Goal: Information Seeking & Learning: Learn about a topic

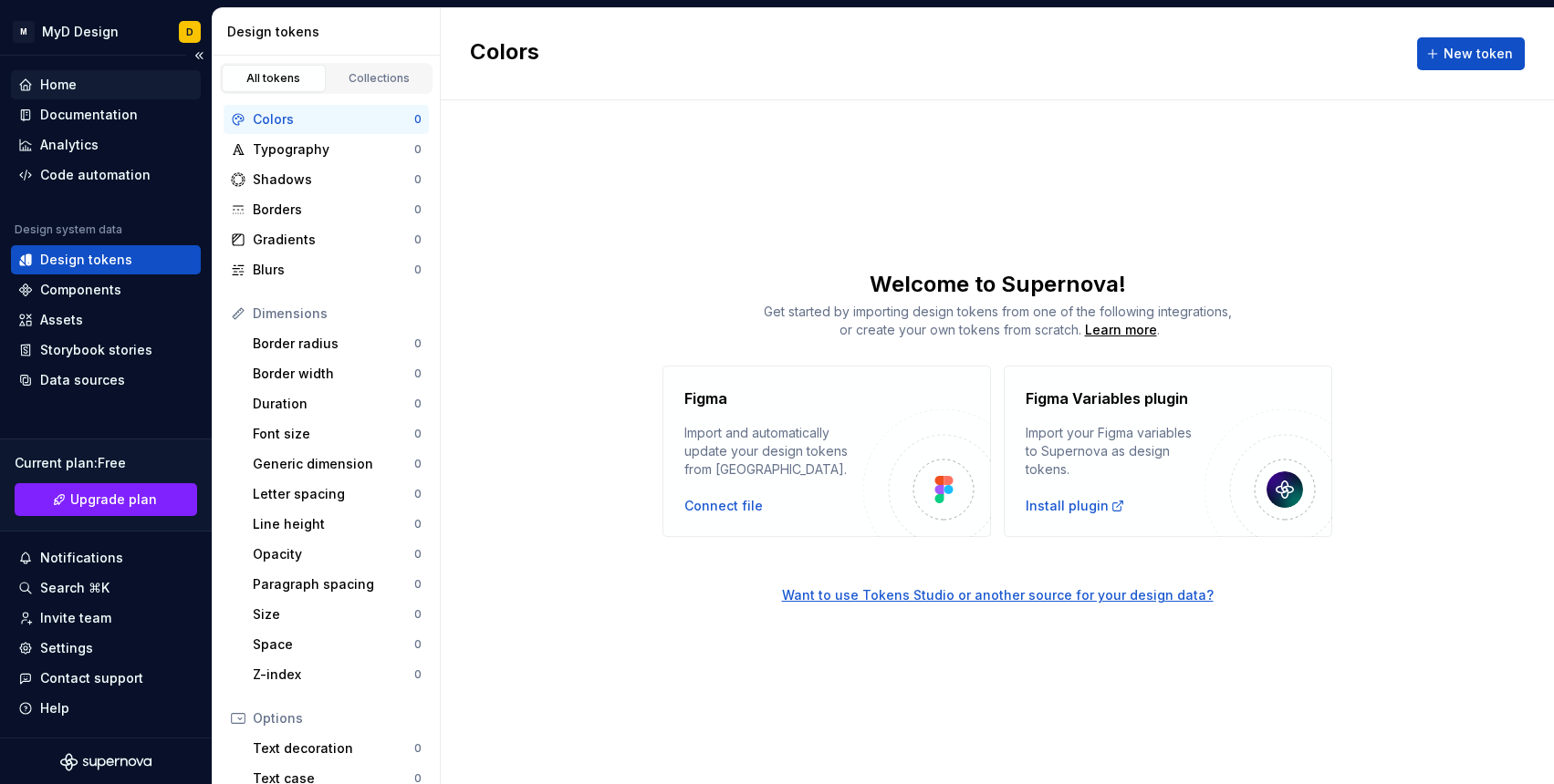
click at [57, 79] on div "Home" at bounding box center [58, 84] width 37 height 18
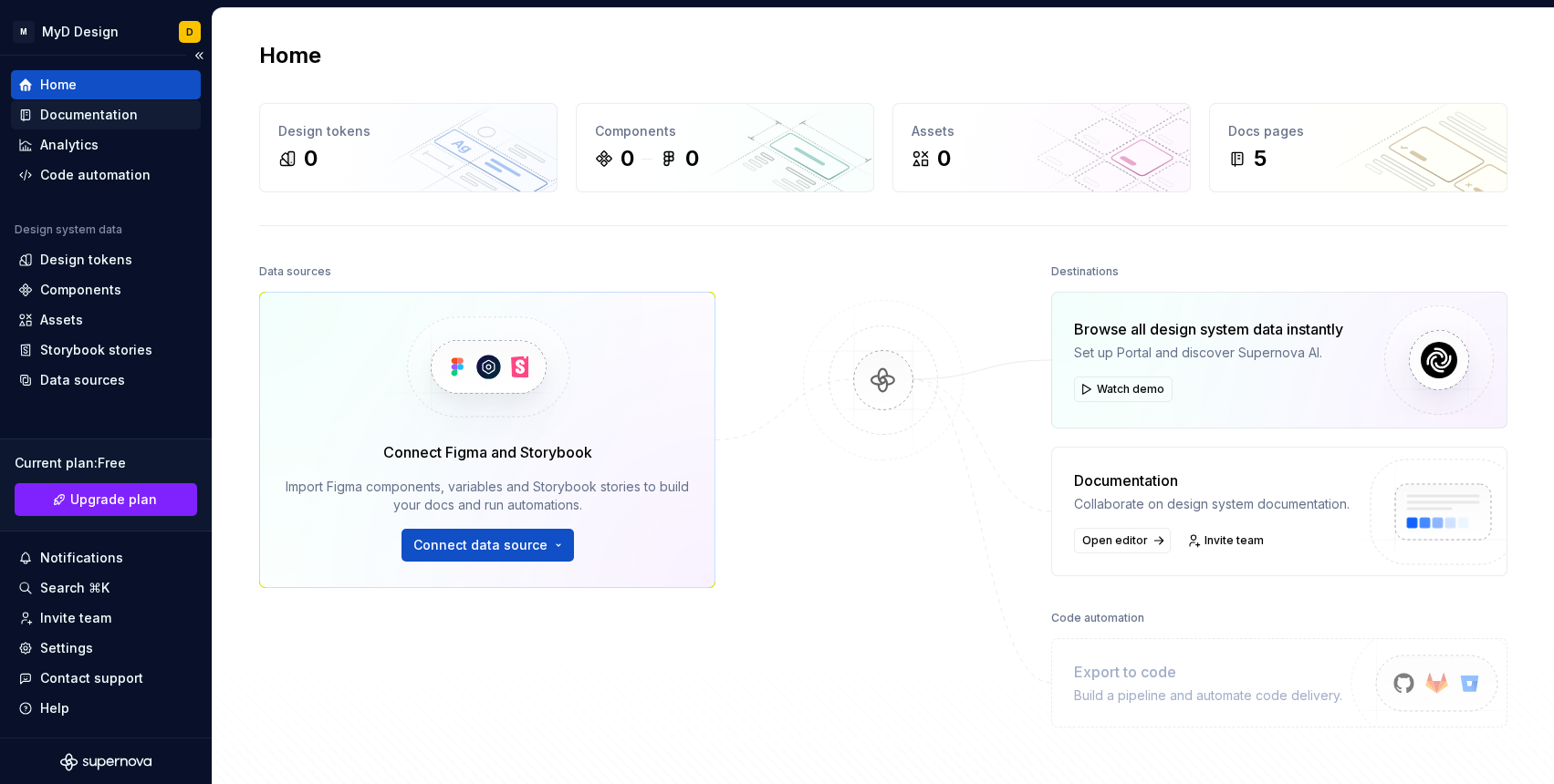
click at [76, 114] on div "Documentation" at bounding box center [88, 114] width 98 height 18
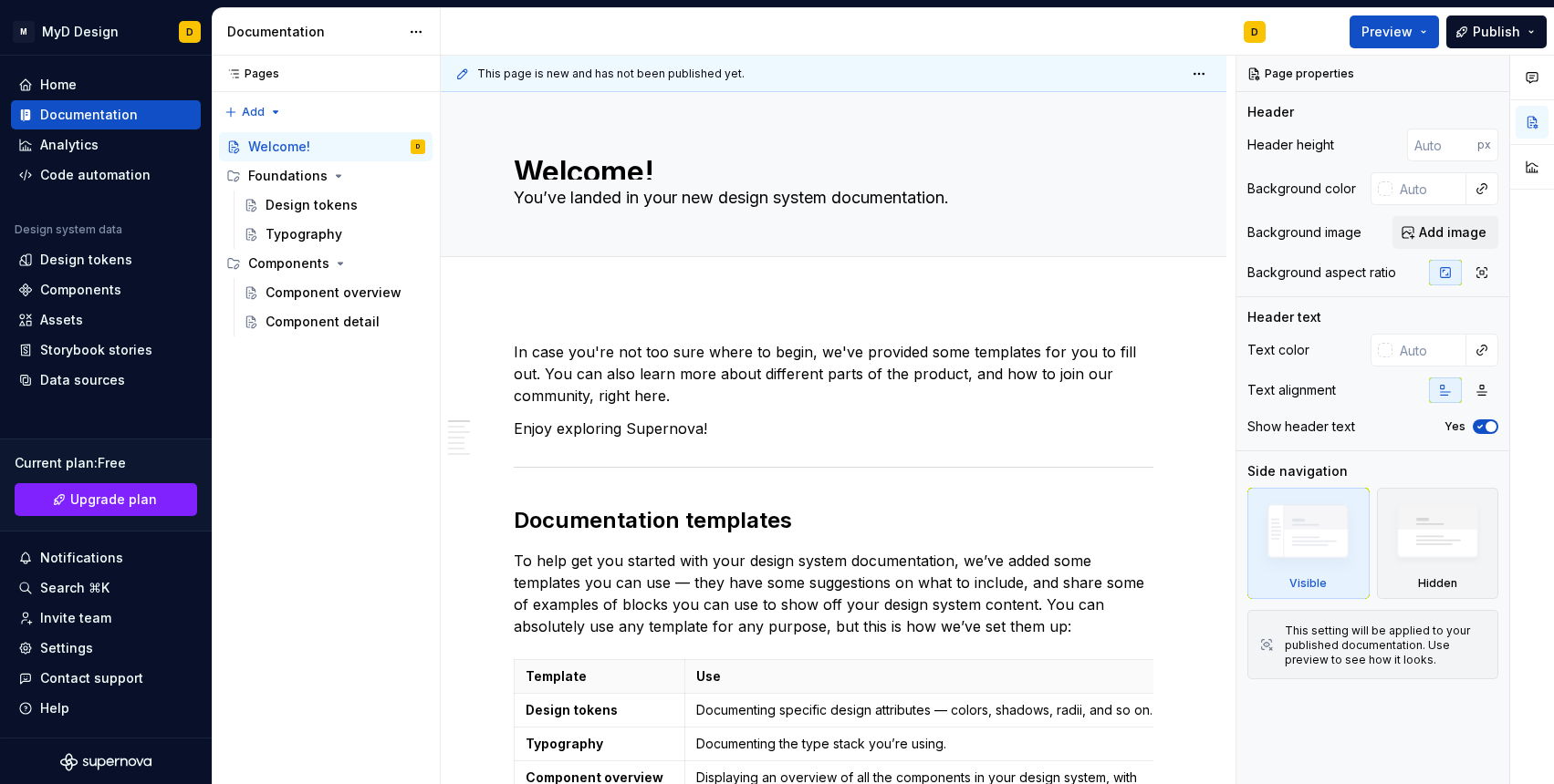
type textarea "*"
click at [51, 84] on div "Home" at bounding box center [58, 84] width 37 height 18
